Goal: Task Accomplishment & Management: Complete application form

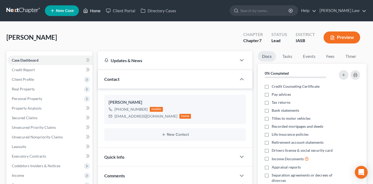
click at [91, 11] on link "Home" at bounding box center [91, 11] width 23 height 10
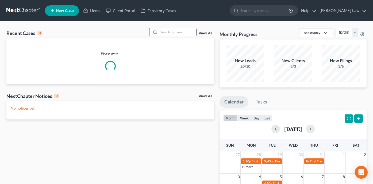
click at [173, 34] on input "search" at bounding box center [177, 32] width 37 height 8
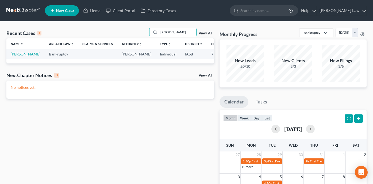
type input "[PERSON_NAME]"
click at [15, 57] on td "[PERSON_NAME]" at bounding box center [25, 54] width 38 height 10
click at [16, 56] on link "[PERSON_NAME]" at bounding box center [26, 54] width 30 height 5
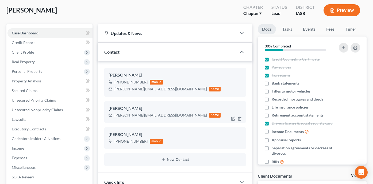
scroll to position [27, 0]
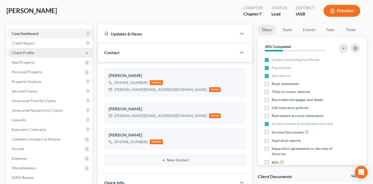
click at [62, 49] on span "Client Profile" at bounding box center [49, 53] width 85 height 10
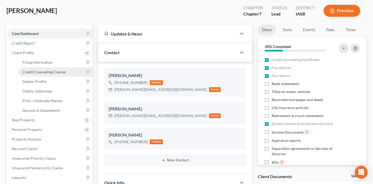
click at [68, 73] on link "Credit Counseling Course" at bounding box center [55, 72] width 74 height 10
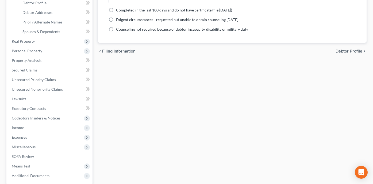
scroll to position [115, 0]
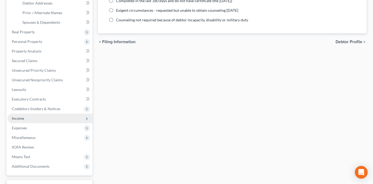
click at [69, 119] on span "Income" at bounding box center [49, 119] width 85 height 10
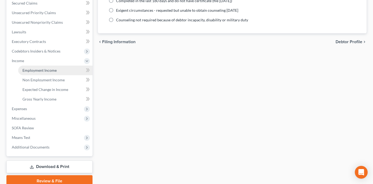
click at [75, 72] on link "Employment Income" at bounding box center [55, 71] width 74 height 10
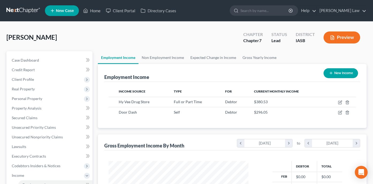
scroll to position [96, 150]
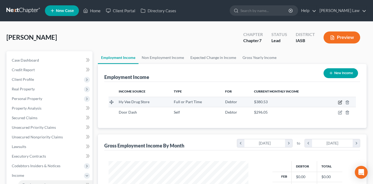
click at [338, 102] on icon "button" at bounding box center [340, 102] width 4 height 4
select select "0"
select select "16"
select select "3"
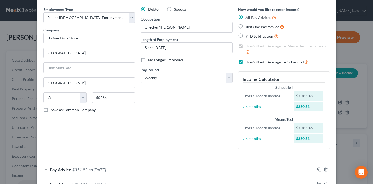
scroll to position [0, 0]
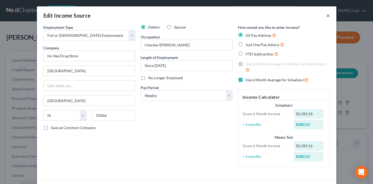
click at [328, 15] on button "×" at bounding box center [328, 15] width 4 height 6
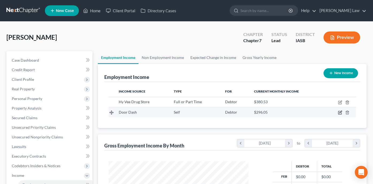
click at [339, 113] on icon "button" at bounding box center [340, 112] width 2 height 2
select select "1"
select select "16"
select select "3"
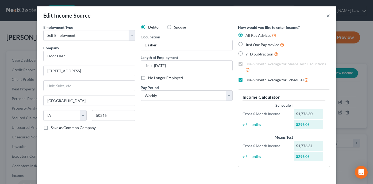
click at [328, 15] on button "×" at bounding box center [328, 15] width 4 height 6
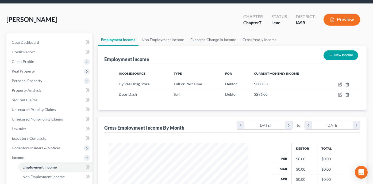
scroll to position [17, 0]
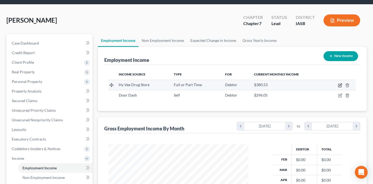
click at [341, 85] on icon "button" at bounding box center [340, 85] width 4 height 4
select select "0"
select select "16"
select select "3"
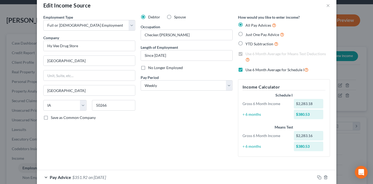
scroll to position [7, 0]
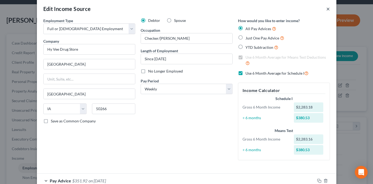
click at [327, 8] on button "×" at bounding box center [328, 9] width 4 height 6
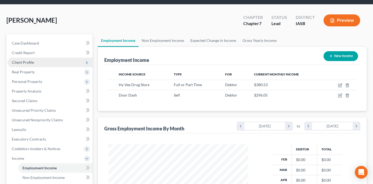
click at [51, 62] on span "Client Profile" at bounding box center [49, 63] width 85 height 10
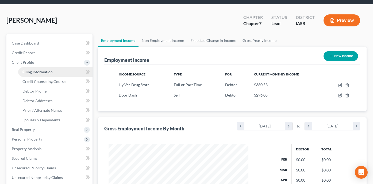
click at [52, 72] on link "Filing Information" at bounding box center [55, 72] width 74 height 10
select select "1"
select select "0"
select select "30"
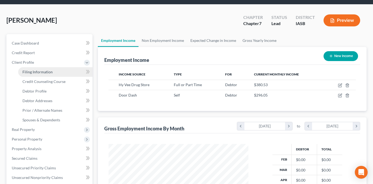
select select "16"
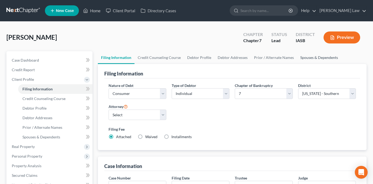
click at [305, 59] on link "Spouses & Dependents" at bounding box center [319, 57] width 44 height 13
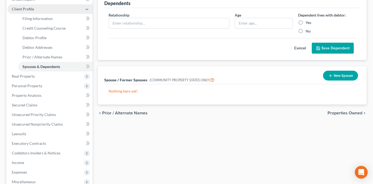
scroll to position [72, 0]
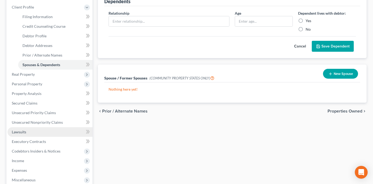
click at [57, 131] on link "Lawsuits" at bounding box center [49, 132] width 85 height 10
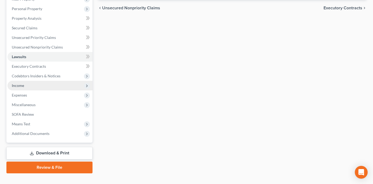
scroll to position [94, 0]
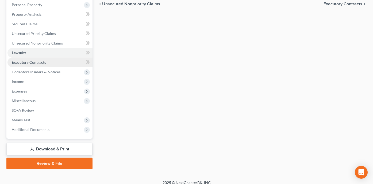
click at [61, 62] on link "Executory Contracts" at bounding box center [49, 63] width 85 height 10
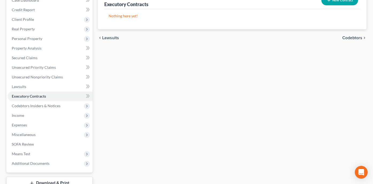
scroll to position [57, 0]
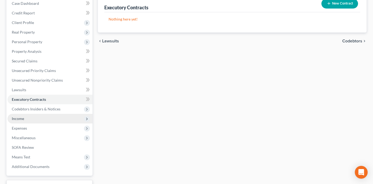
click at [66, 120] on span "Income" at bounding box center [49, 119] width 85 height 10
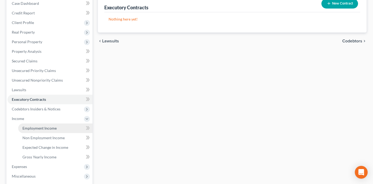
click at [67, 127] on link "Employment Income" at bounding box center [55, 129] width 74 height 10
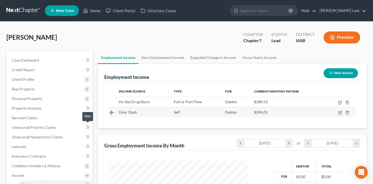
scroll to position [96, 150]
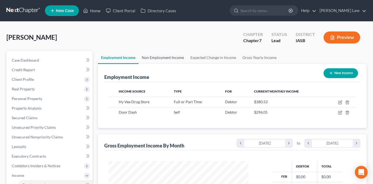
click at [157, 57] on link "Non Employment Income" at bounding box center [162, 57] width 49 height 13
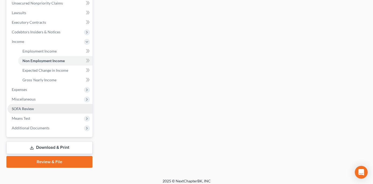
scroll to position [135, 0]
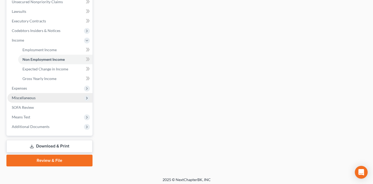
click at [59, 96] on span "Miscellaneous" at bounding box center [49, 98] width 85 height 10
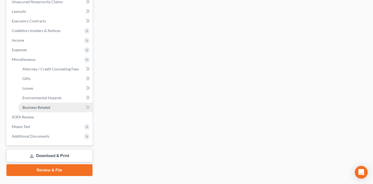
click at [56, 108] on link "Business Related" at bounding box center [55, 108] width 74 height 10
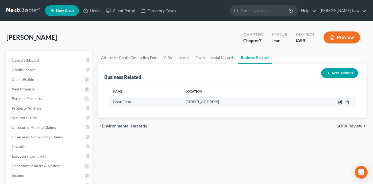
click at [341, 102] on icon "button" at bounding box center [340, 102] width 4 height 4
select select "sole_proprietor"
select select "16"
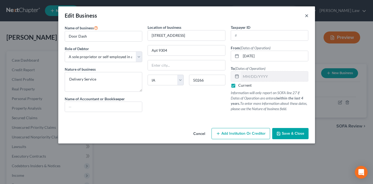
click at [306, 14] on button "×" at bounding box center [307, 15] width 4 height 6
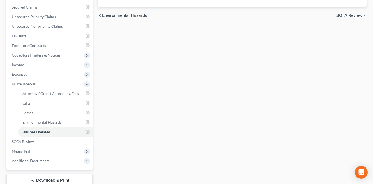
scroll to position [116, 0]
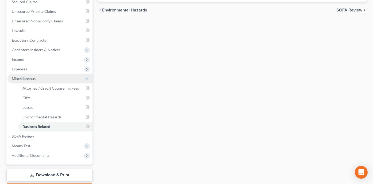
click at [68, 78] on span "Miscellaneous" at bounding box center [49, 79] width 85 height 10
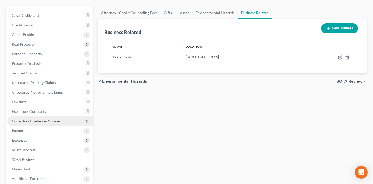
scroll to position [36, 0]
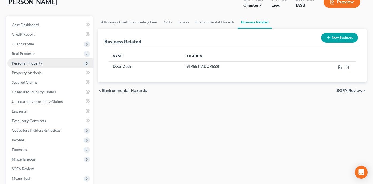
click at [57, 62] on span "Personal Property" at bounding box center [49, 64] width 85 height 10
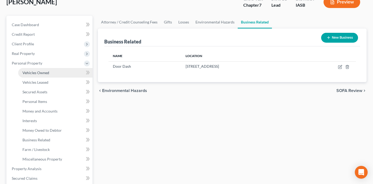
click at [59, 71] on link "Vehicles Owned" at bounding box center [55, 73] width 74 height 10
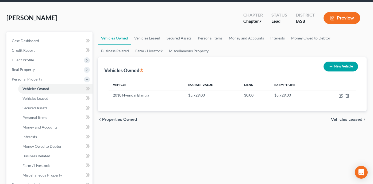
scroll to position [21, 0]
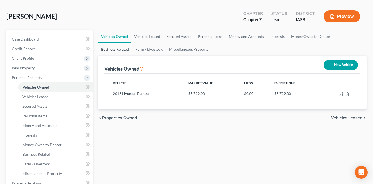
click at [336, 37] on ul "Vehicles Owned Vehicles Leased Secured Assets Personal Items Money and Accounts…" at bounding box center [232, 43] width 268 height 26
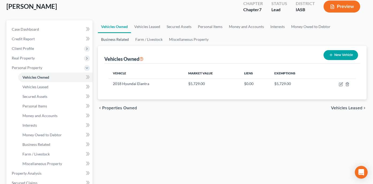
scroll to position [13, 0]
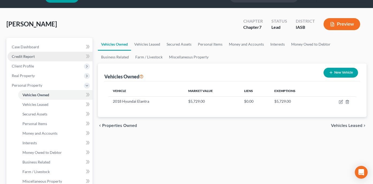
click at [71, 57] on link "Credit Report" at bounding box center [49, 57] width 85 height 10
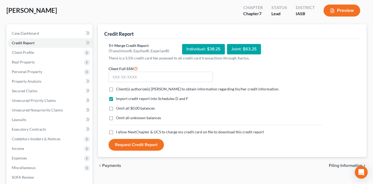
scroll to position [29, 0]
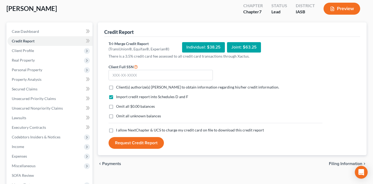
click at [116, 87] on label "Client(s) authorize(s) [PERSON_NAME] to obtain information regarding his/her cr…" at bounding box center [197, 87] width 163 height 5
click at [118, 87] on input "Client(s) authorize(s) [PERSON_NAME] to obtain information regarding his/her cr…" at bounding box center [119, 86] width 3 height 3
checkbox input "true"
click at [116, 107] on label "Omit all $0.00 balances" at bounding box center [135, 106] width 39 height 5
click at [118, 107] on input "Omit all $0.00 balances" at bounding box center [119, 105] width 3 height 3
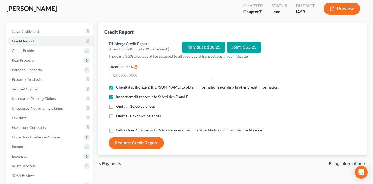
checkbox input "true"
click at [116, 130] on label "I allow NextChapter & UCS to charge my credit card on file to download this cre…" at bounding box center [190, 130] width 148 height 5
click at [118, 130] on input "I allow NextChapter & UCS to charge my credit card on file to download this cre…" at bounding box center [119, 129] width 3 height 3
checkbox input "true"
click at [140, 72] on input "text" at bounding box center [160, 75] width 104 height 11
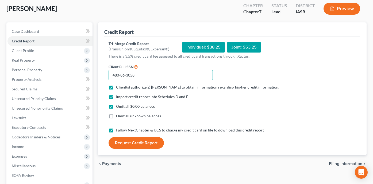
type input "480-86-3058"
click at [139, 146] on button "Request Credit Report" at bounding box center [135, 143] width 55 height 12
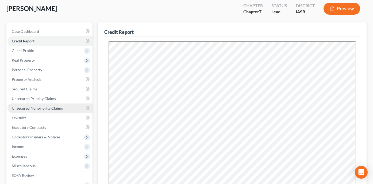
scroll to position [0, 0]
click at [50, 107] on span "Unsecured Nonpriority Claims" at bounding box center [37, 108] width 51 height 5
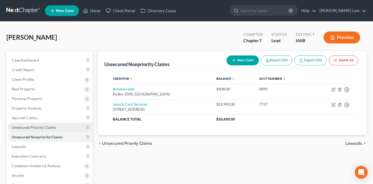
click at [72, 127] on link "Unsecured Priority Claims" at bounding box center [49, 128] width 85 height 10
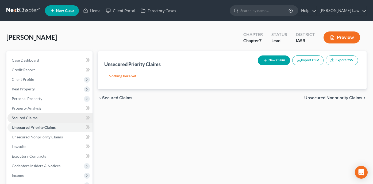
click at [60, 118] on link "Secured Claims" at bounding box center [49, 118] width 85 height 10
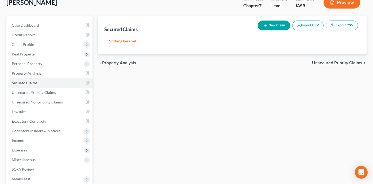
scroll to position [46, 0]
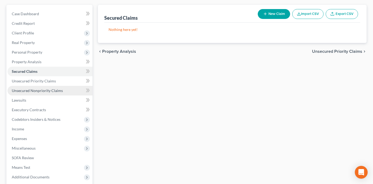
click at [67, 89] on link "Unsecured Nonpriority Claims" at bounding box center [49, 91] width 85 height 10
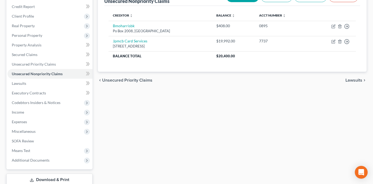
scroll to position [55, 0]
